Goal: Information Seeking & Learning: Find specific fact

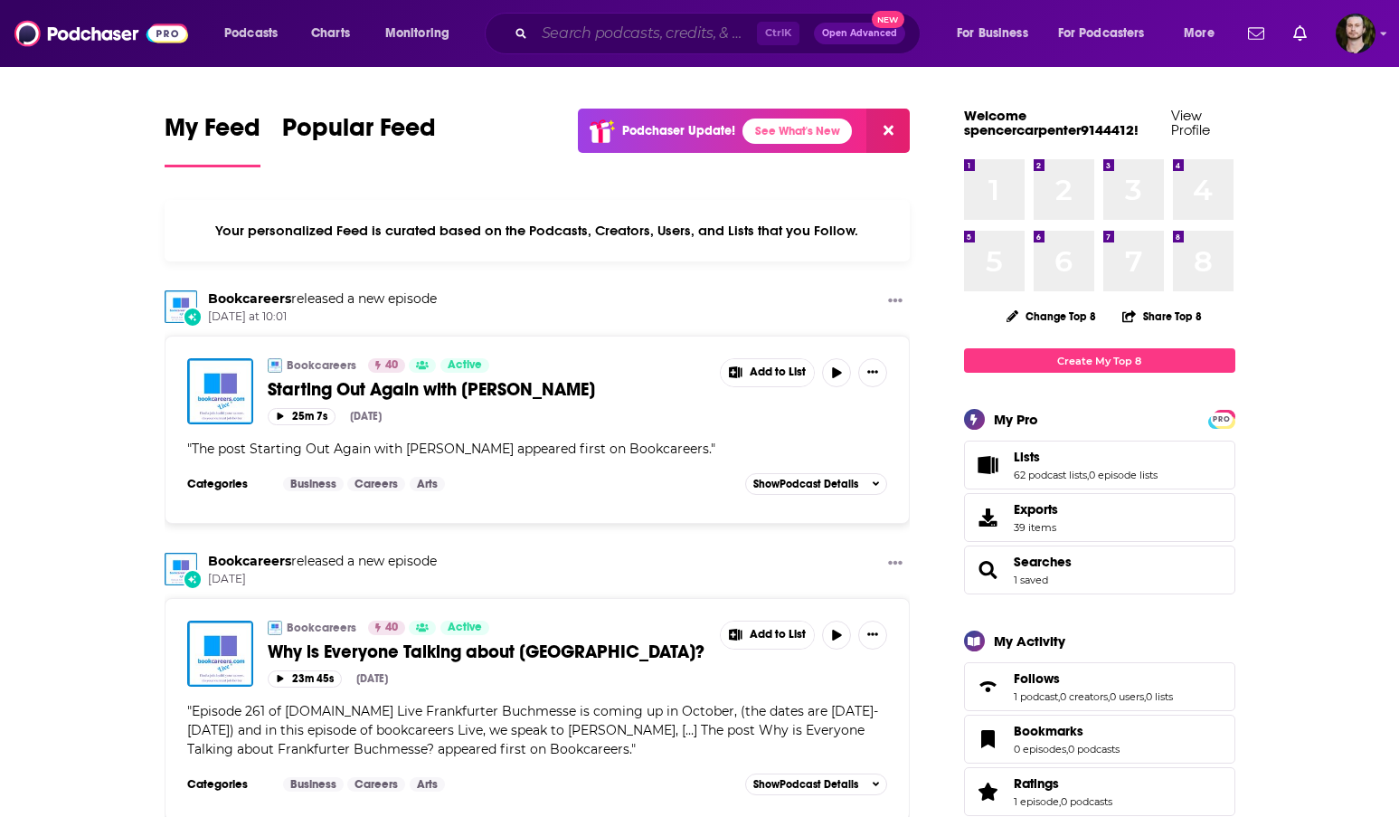
click at [555, 22] on input "Search podcasts, credits, & more..." at bounding box center [645, 33] width 222 height 29
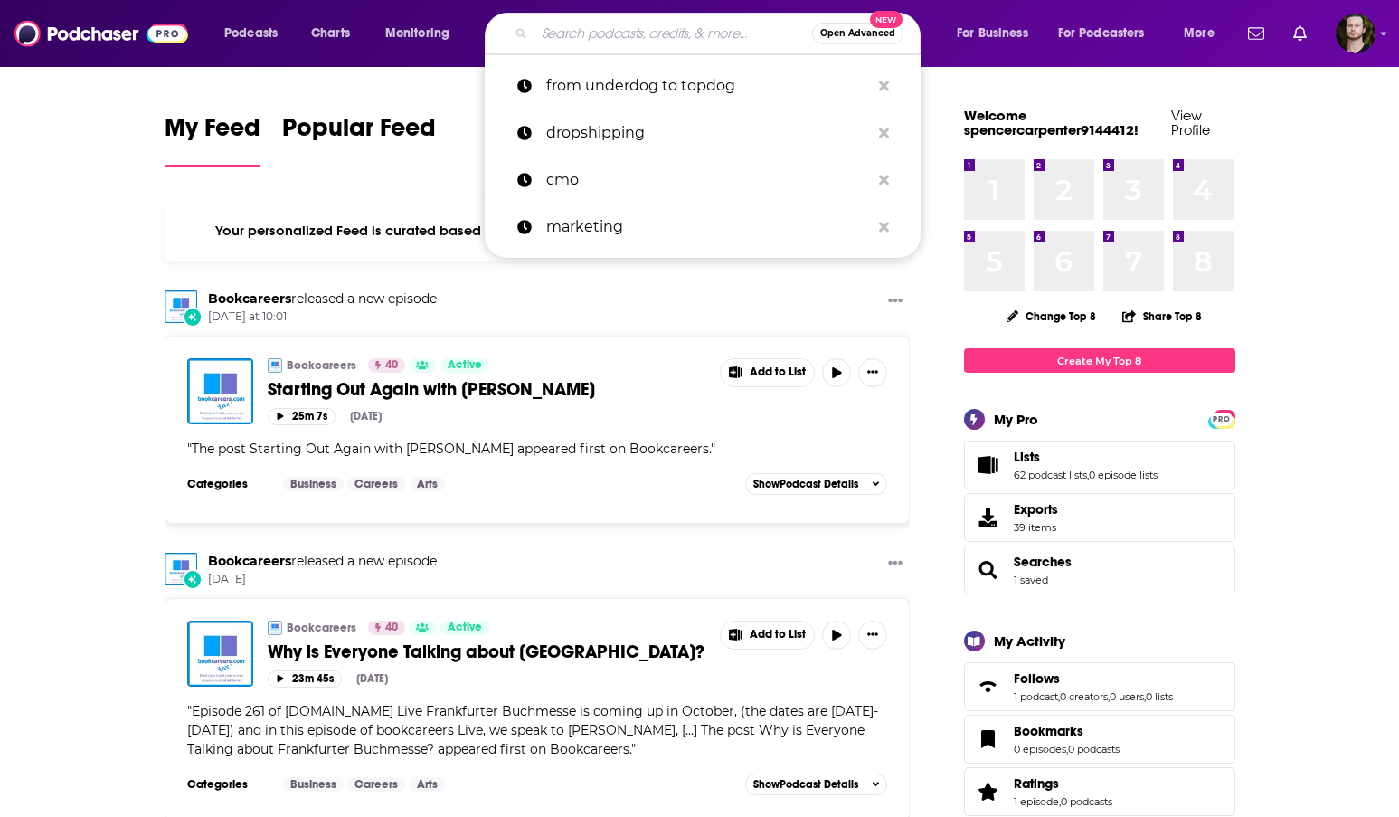
paste input "Designing with Love"
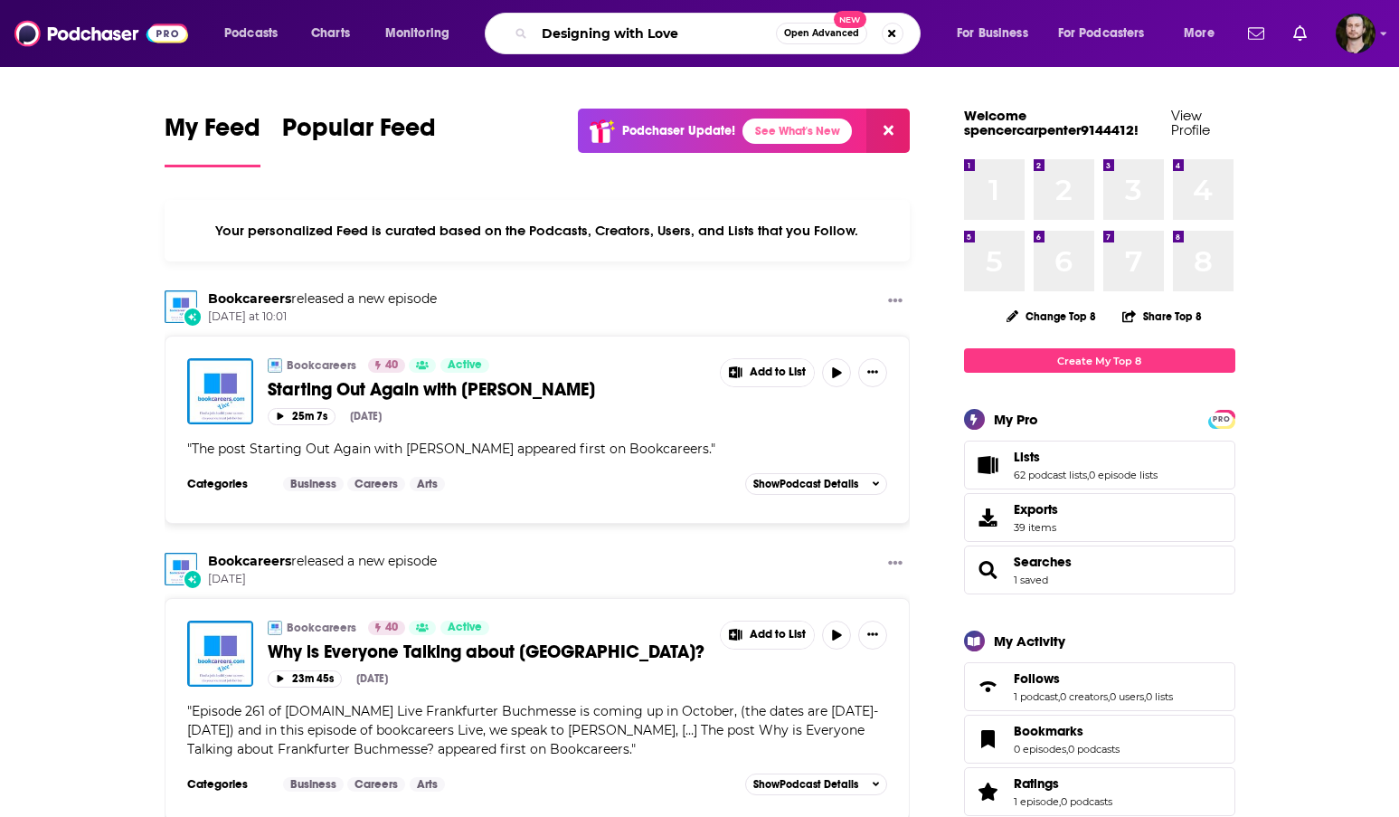
type input "Designing with Love"
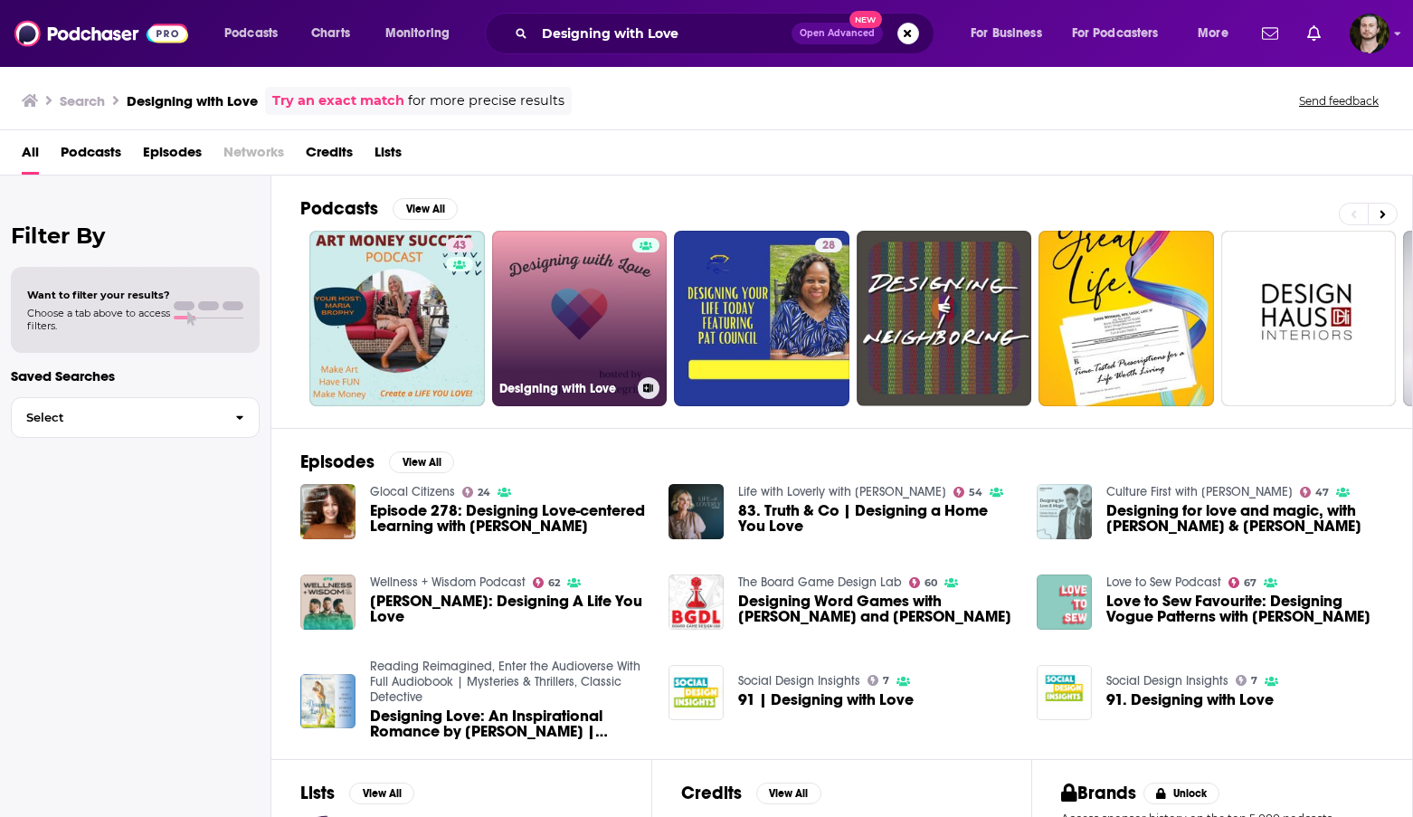
click at [594, 309] on link "Designing with Love" at bounding box center [579, 318] width 175 height 175
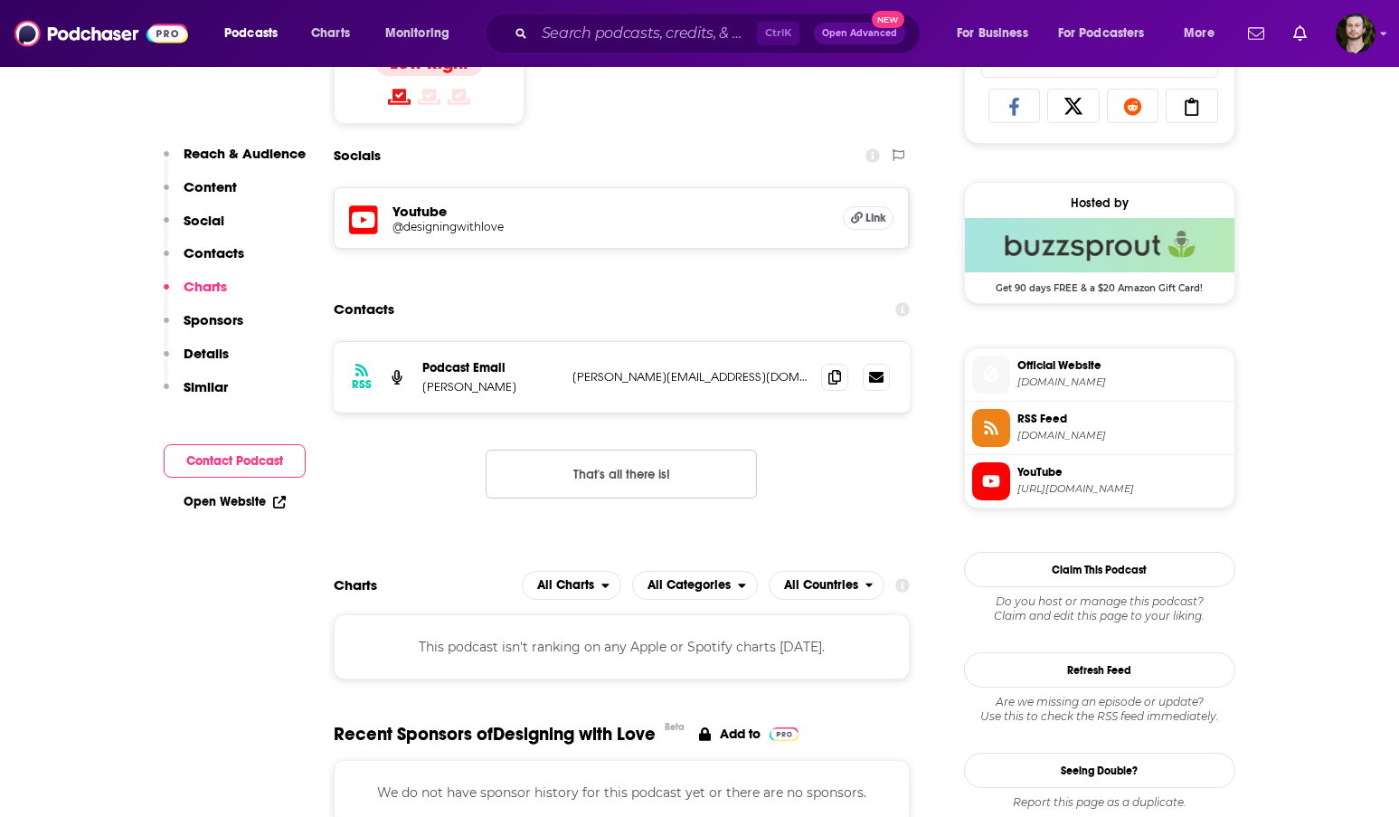
scroll to position [1176, 0]
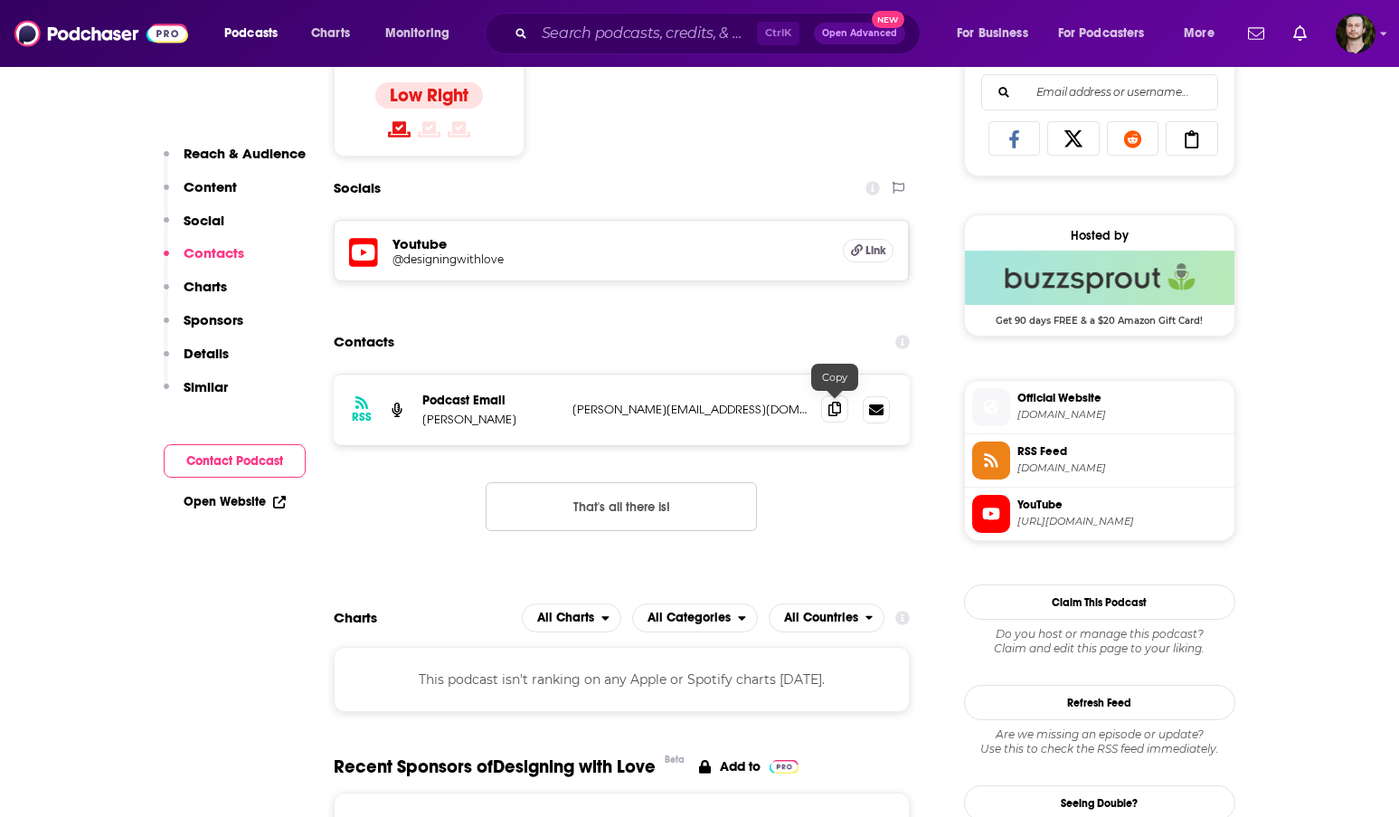
click at [830, 419] on span at bounding box center [834, 408] width 27 height 27
click at [848, 414] on span at bounding box center [834, 408] width 27 height 27
